Goal: Find specific page/section: Find specific page/section

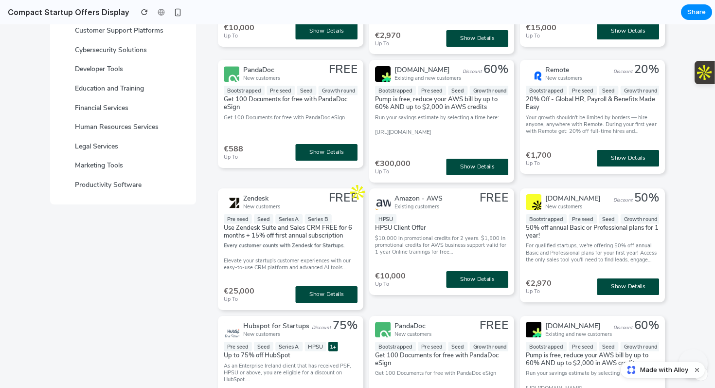
scroll to position [137, 0]
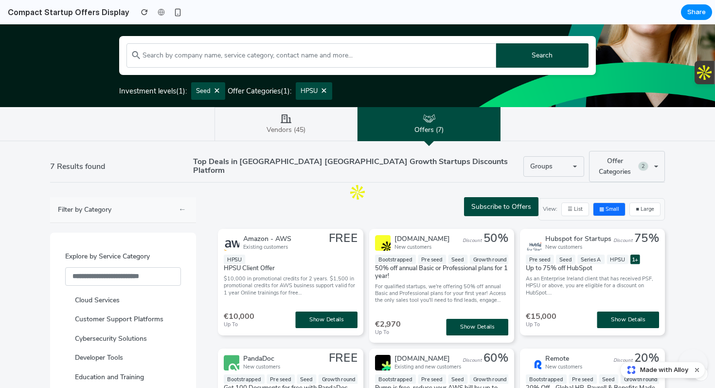
click at [183, 207] on button "←" at bounding box center [183, 210] width 12 height 14
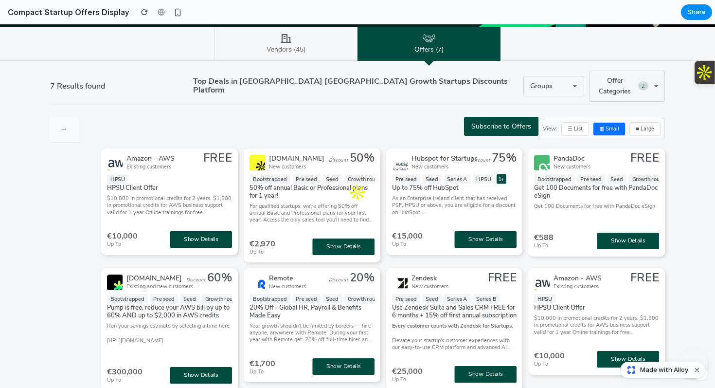
scroll to position [211, 0]
